Goal: Information Seeking & Learning: Learn about a topic

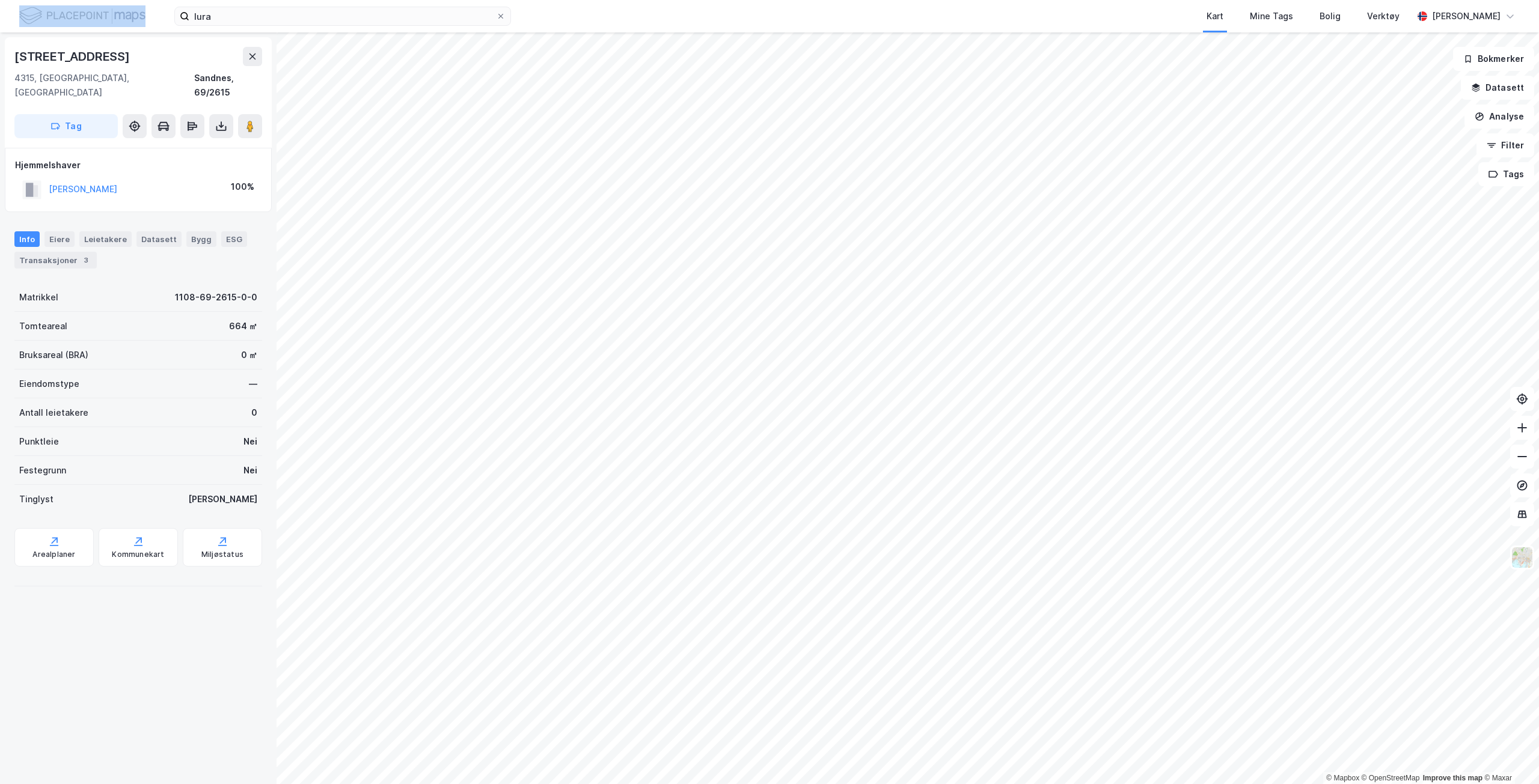
drag, startPoint x: 279, startPoint y: 27, endPoint x: 138, endPoint y: 11, distance: 141.9
click at [138, 11] on div "lura Kart Mine Tags Bolig Verktøy [PERSON_NAME]" at bounding box center [769, 16] width 1539 height 33
click at [222, 17] on input "lura" at bounding box center [342, 16] width 306 height 18
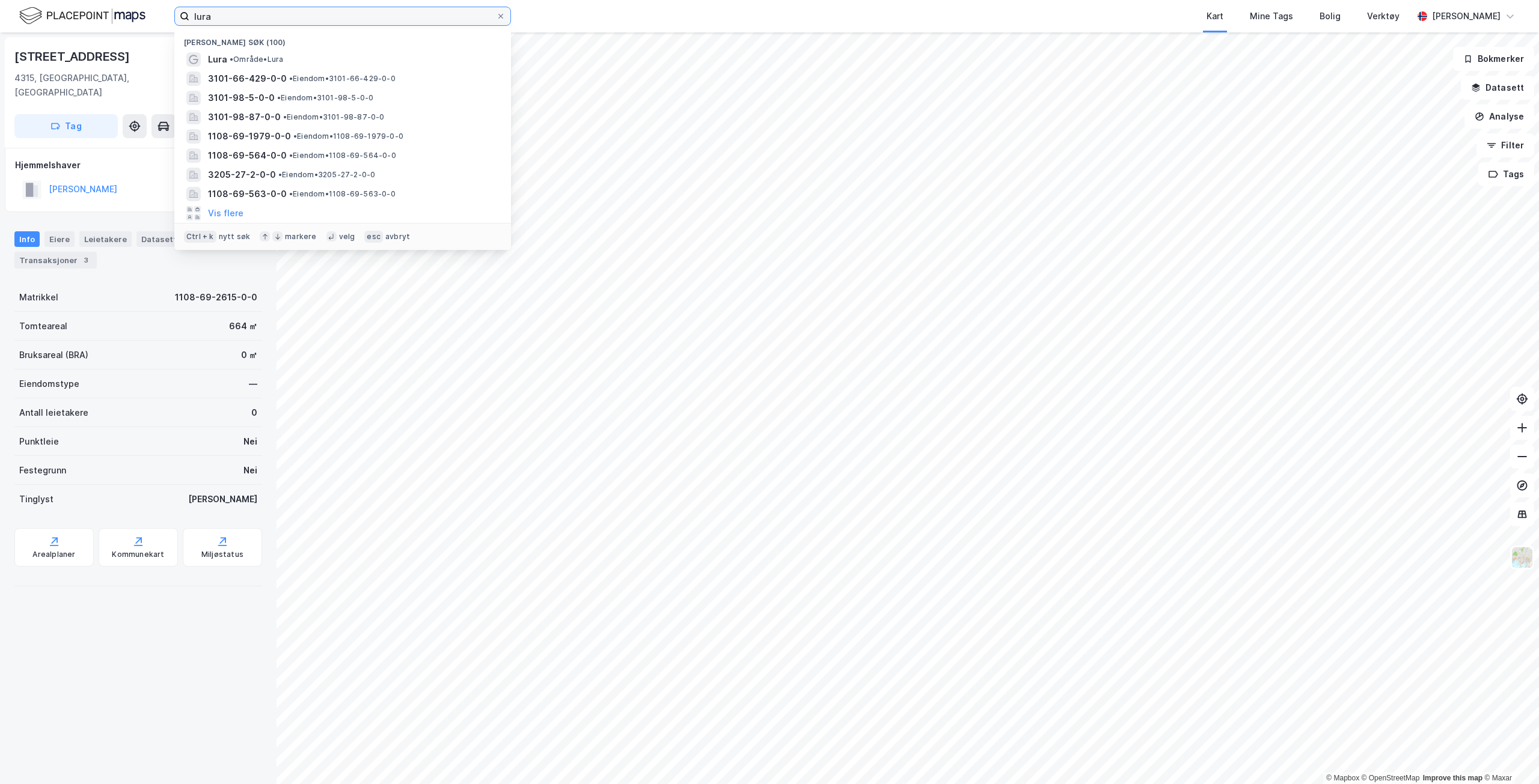
click at [223, 17] on input "lura" at bounding box center [342, 16] width 306 height 18
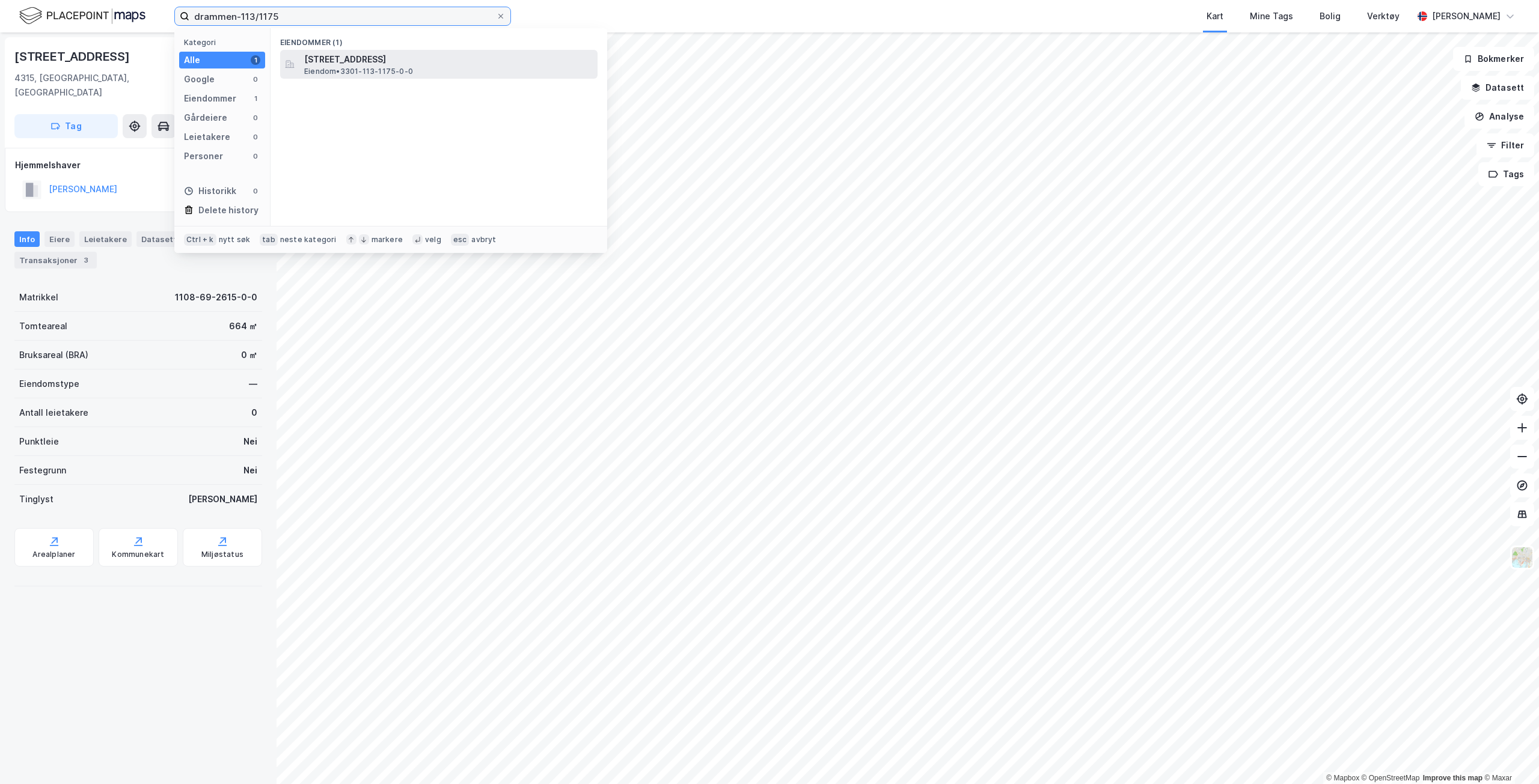
type input "drammen-113/1175"
click at [372, 73] on span "Eiendom • 3301-113-1175-0-0" at bounding box center [359, 71] width 109 height 9
